Goal: Task Accomplishment & Management: Use online tool/utility

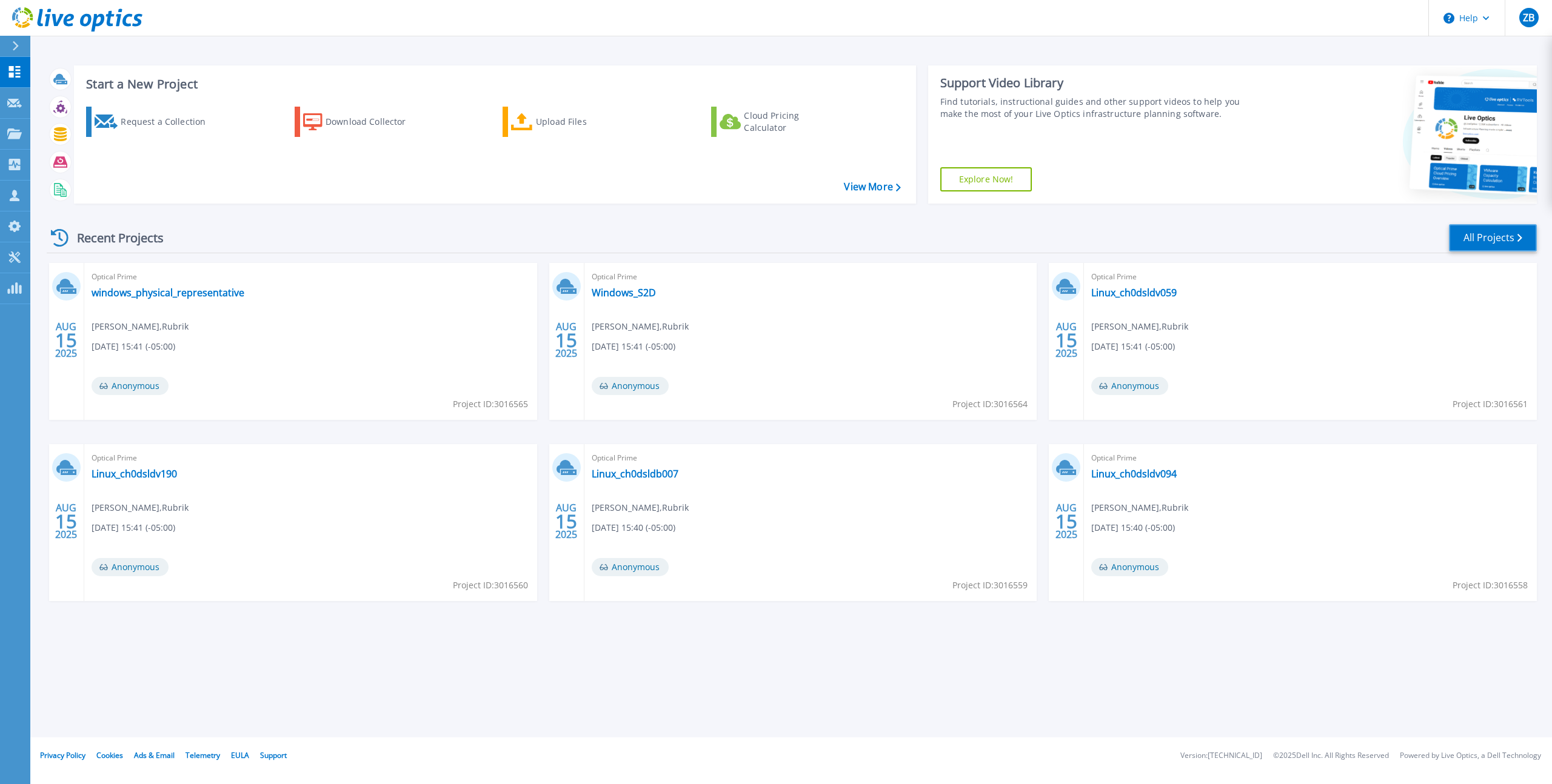
click at [1503, 244] on link "All Projects" at bounding box center [1493, 238] width 88 height 27
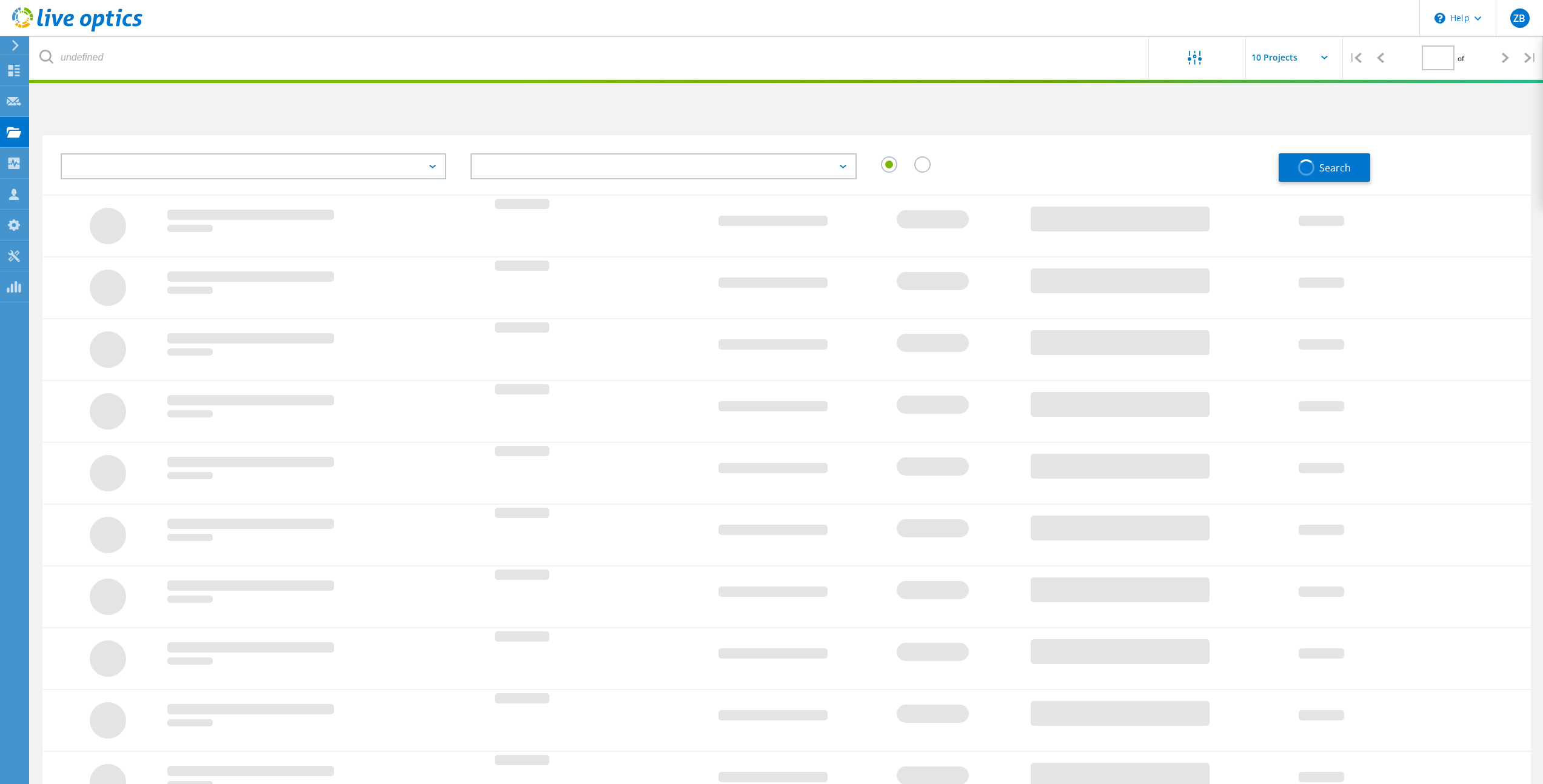
type input "1"
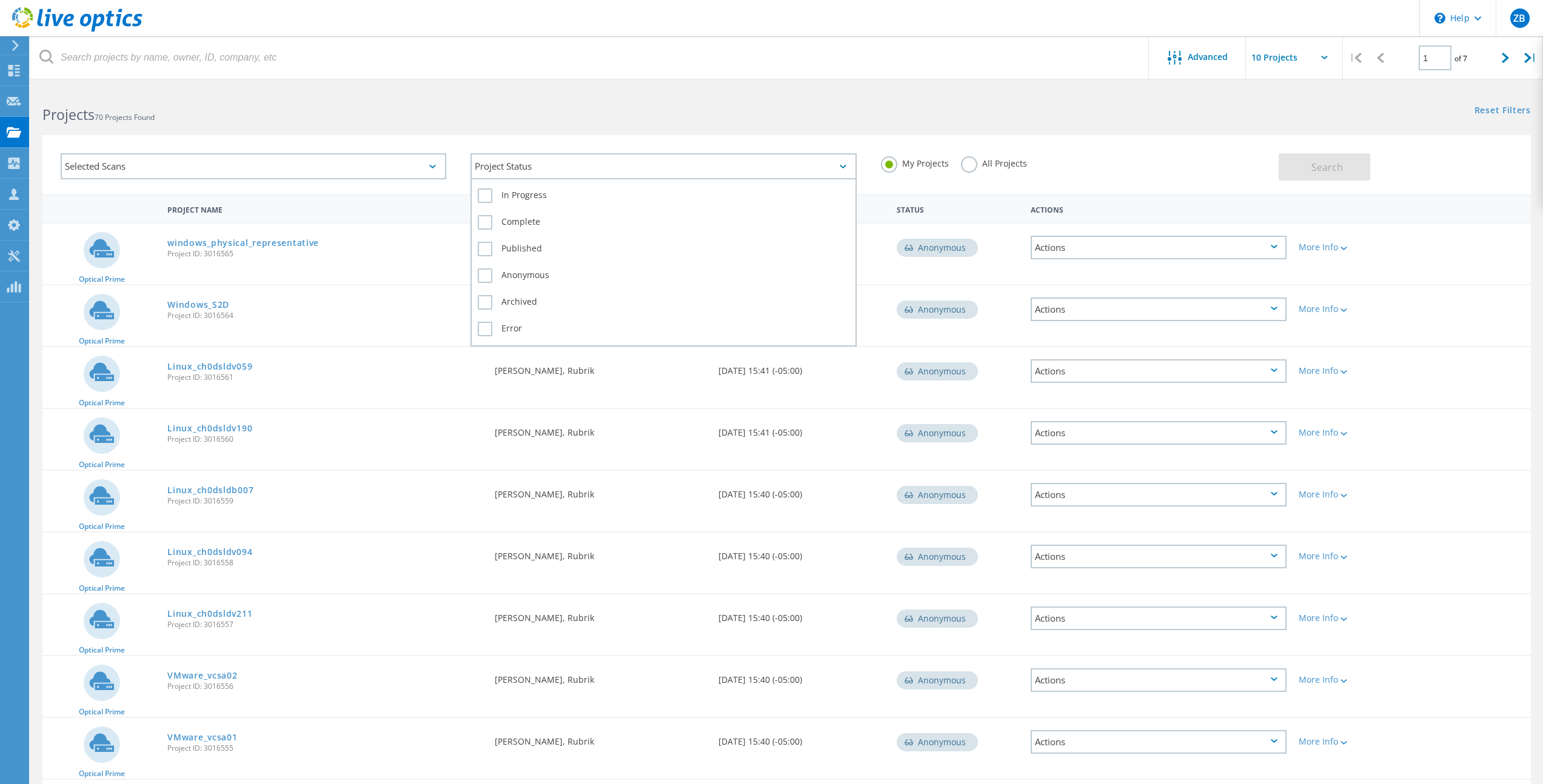
click at [567, 168] on div "Project Status" at bounding box center [663, 166] width 386 height 26
click at [503, 200] on label "In Progress" at bounding box center [663, 195] width 371 height 14
click at [0, 0] on input "In Progress" at bounding box center [0, 0] width 0 height 0
click at [1344, 163] on button "Search" at bounding box center [1324, 167] width 91 height 27
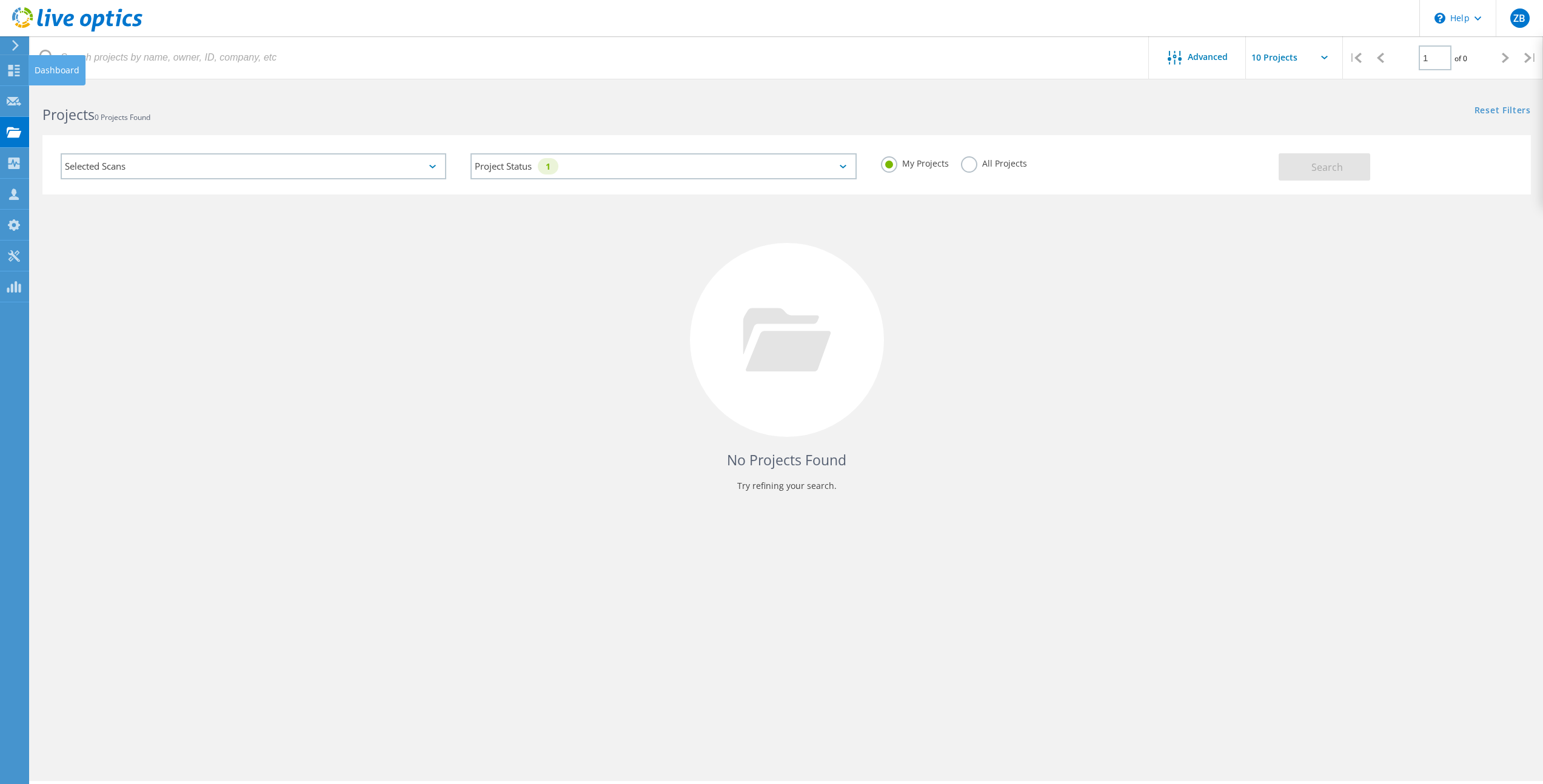
click at [49, 68] on div "Dashboard" at bounding box center [57, 70] width 45 height 8
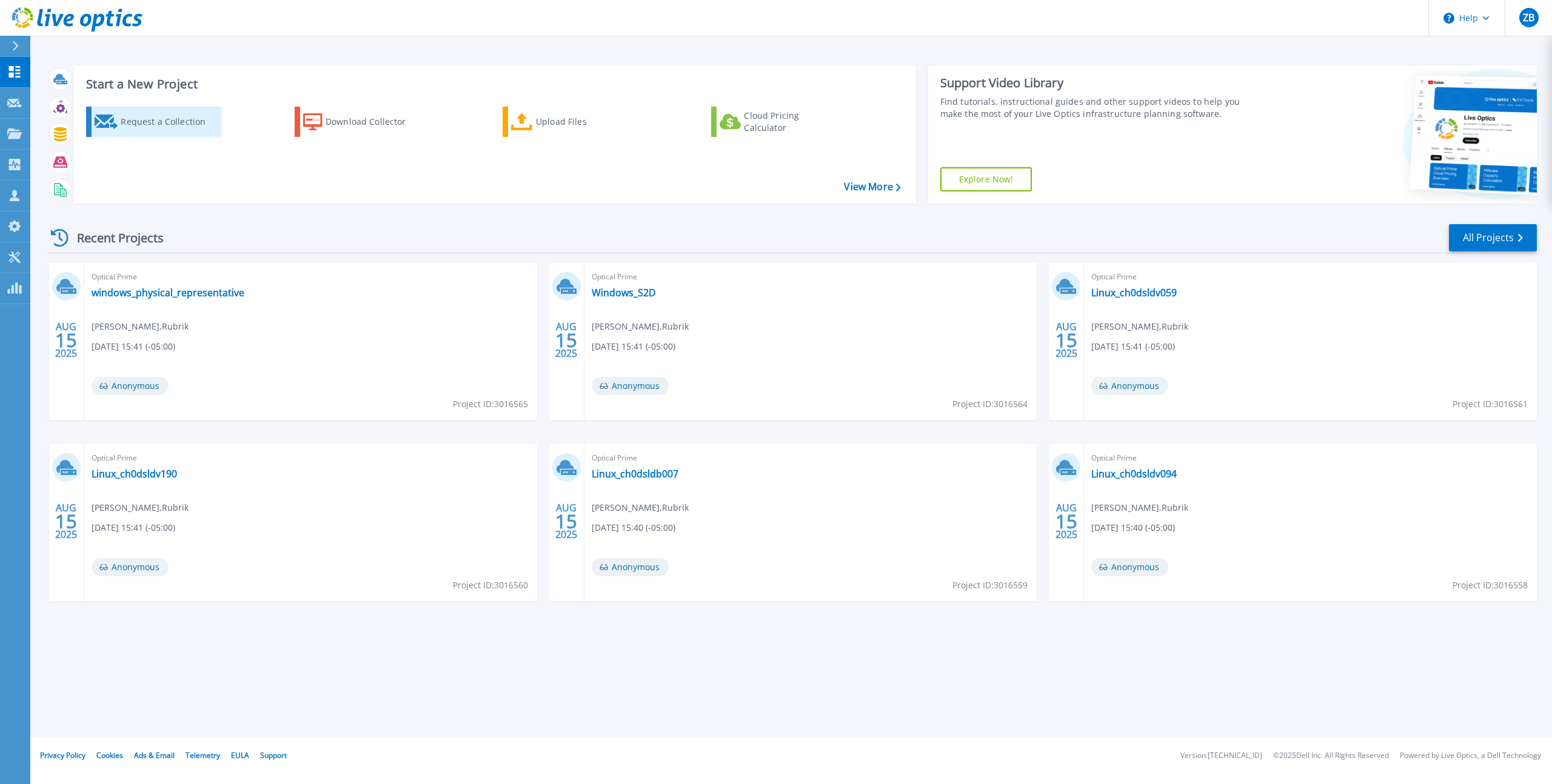
click at [177, 122] on div "Request a Collection" at bounding box center [169, 122] width 97 height 25
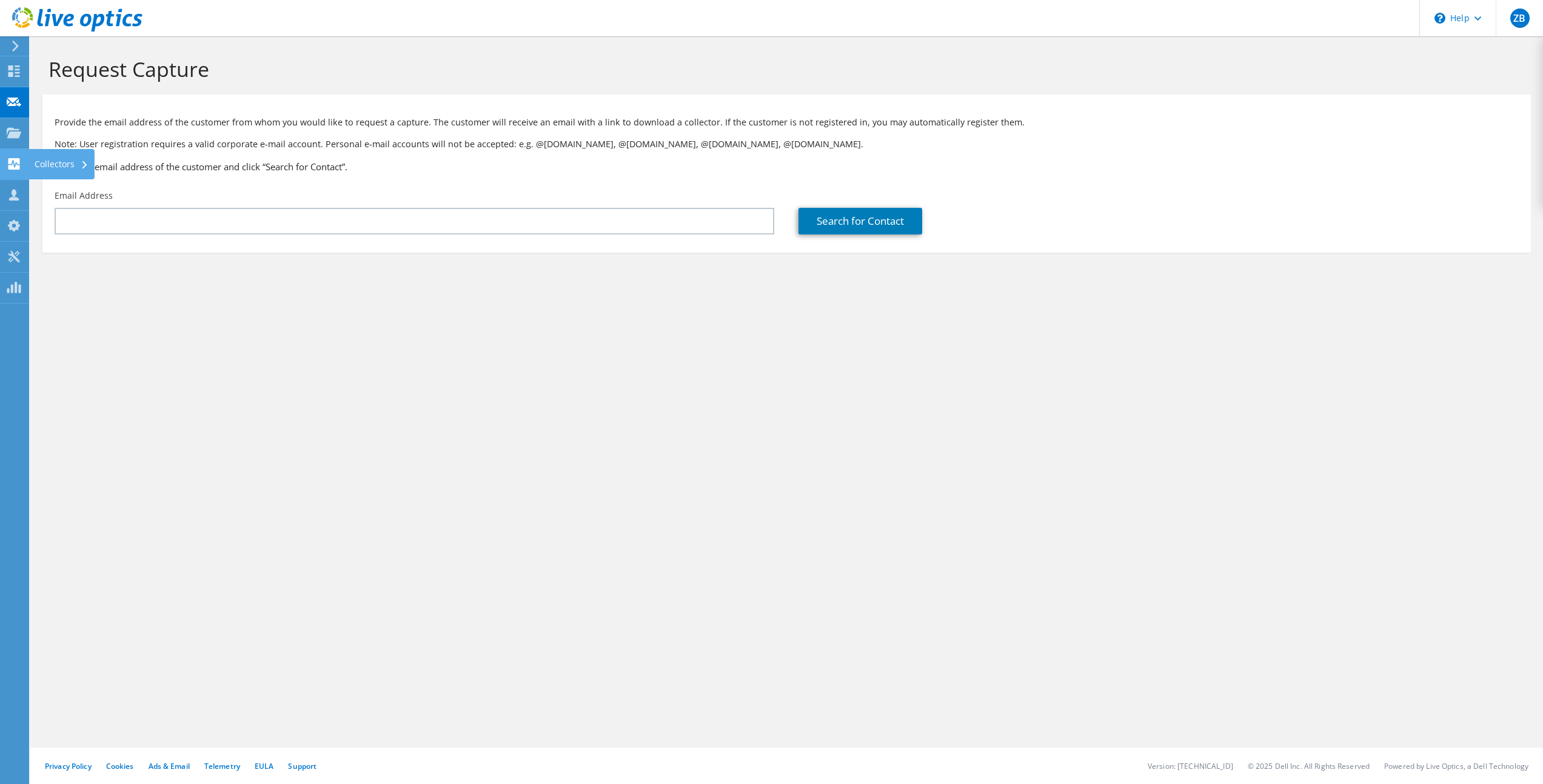
click at [14, 166] on use at bounding box center [14, 164] width 12 height 12
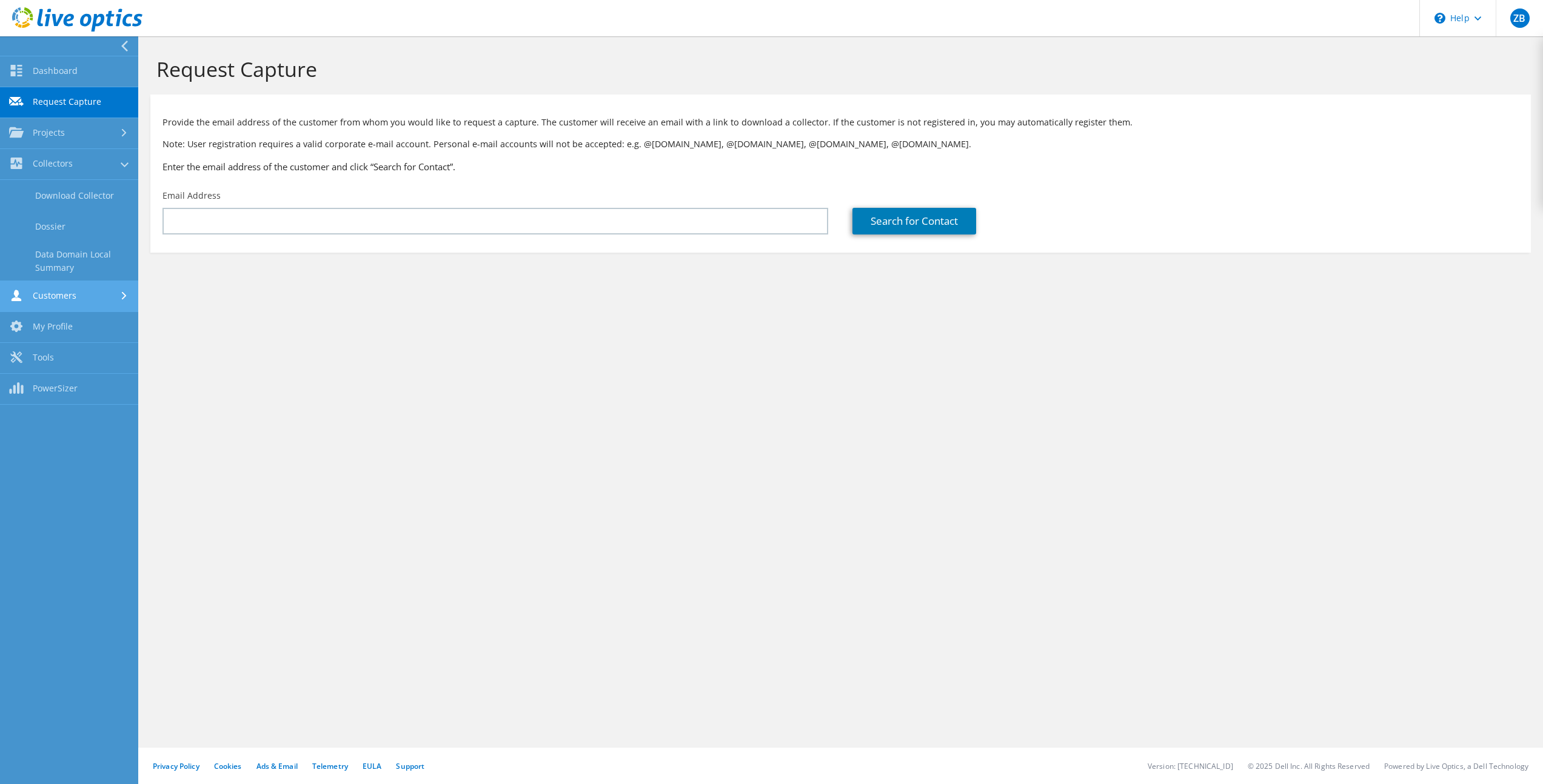
click at [84, 285] on link "Customers" at bounding box center [69, 296] width 139 height 31
click at [81, 254] on link "Customers" at bounding box center [69, 257] width 139 height 31
